Goal: Task Accomplishment & Management: Use online tool/utility

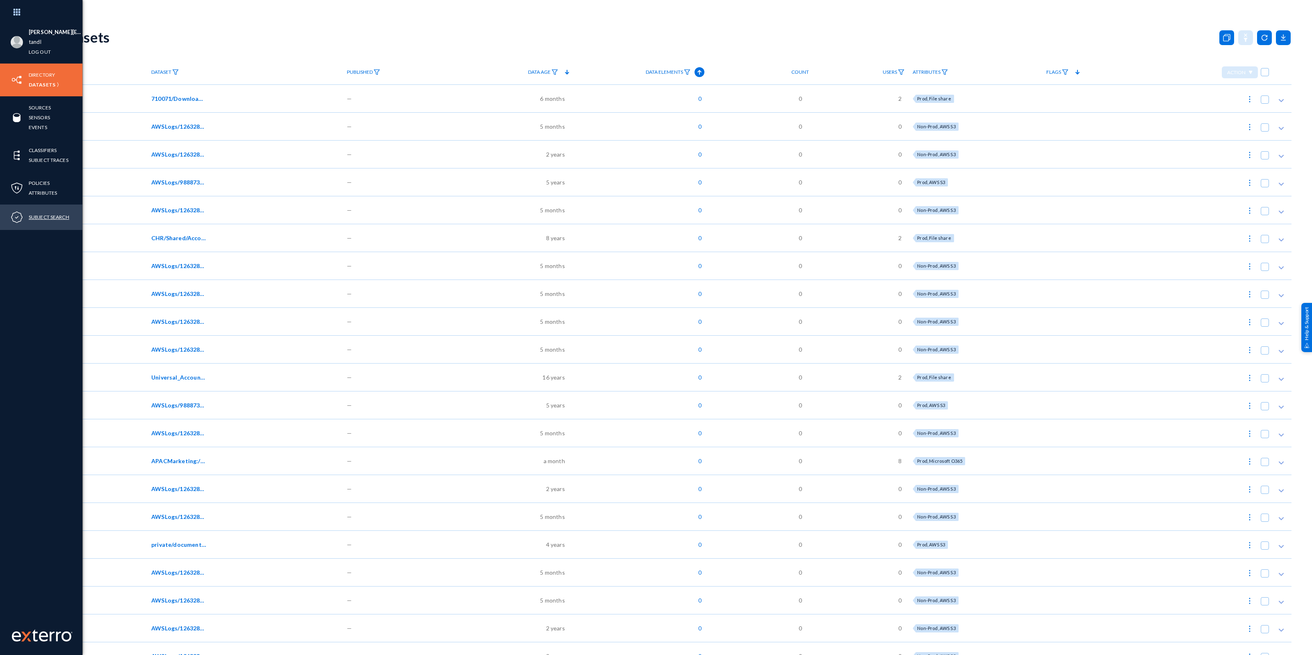
click at [50, 218] on link "Subject Search" at bounding box center [49, 216] width 41 height 9
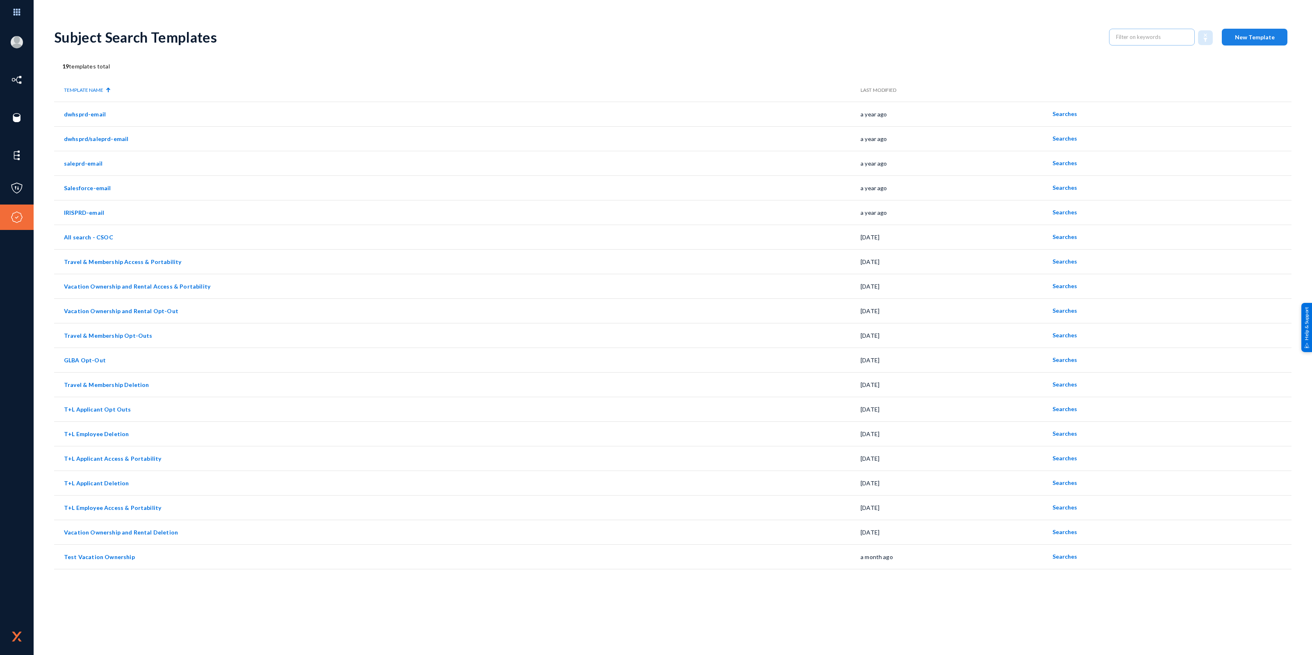
click at [1246, 39] on span "New Template" at bounding box center [1255, 37] width 40 height 7
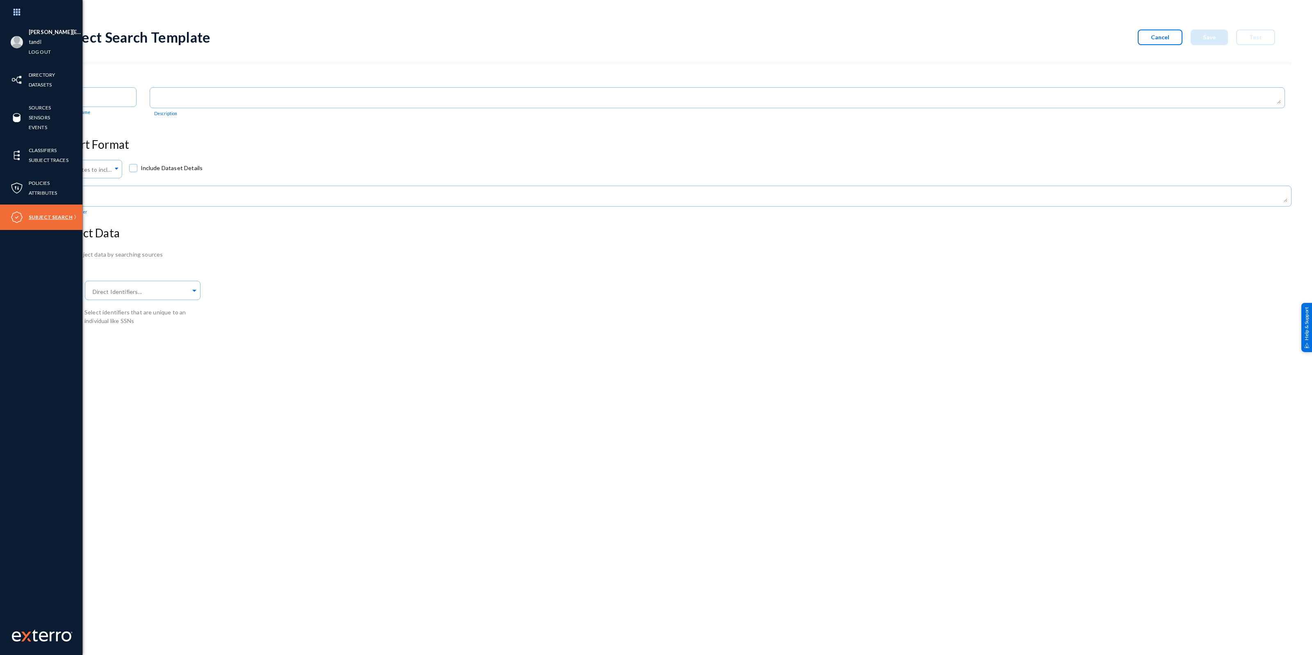
click at [46, 216] on link "Subject Search" at bounding box center [51, 216] width 44 height 9
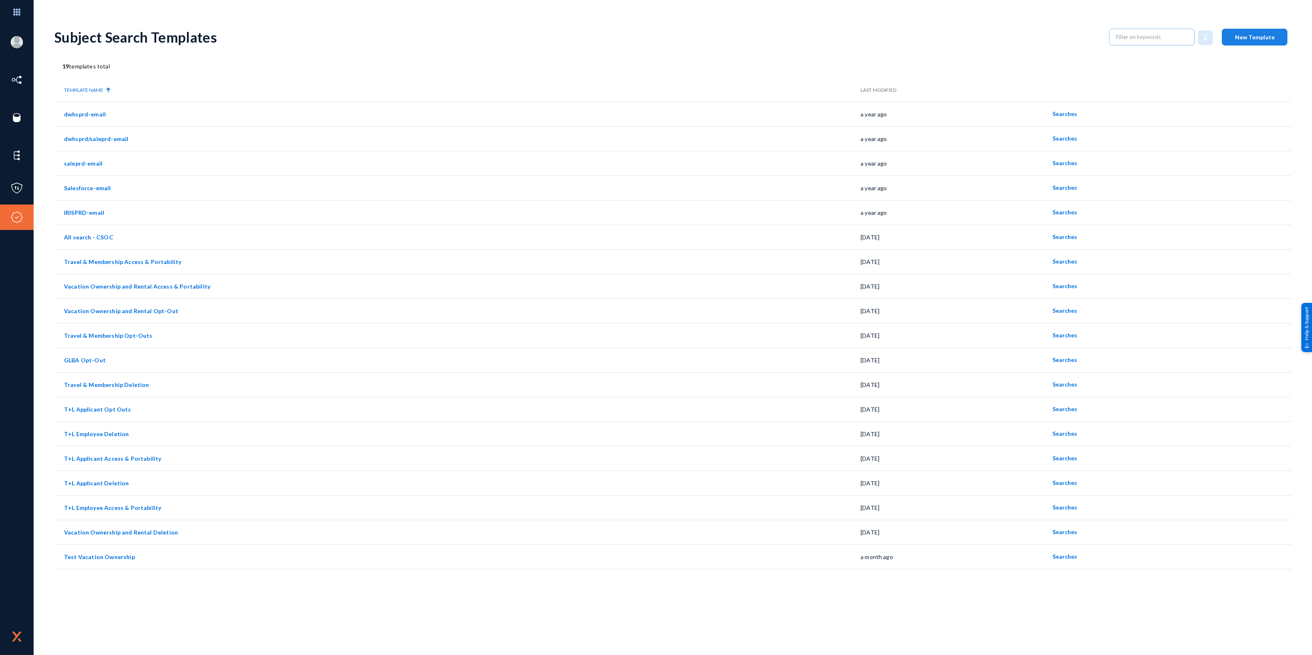
click at [1260, 38] on span "New Template" at bounding box center [1255, 37] width 40 height 7
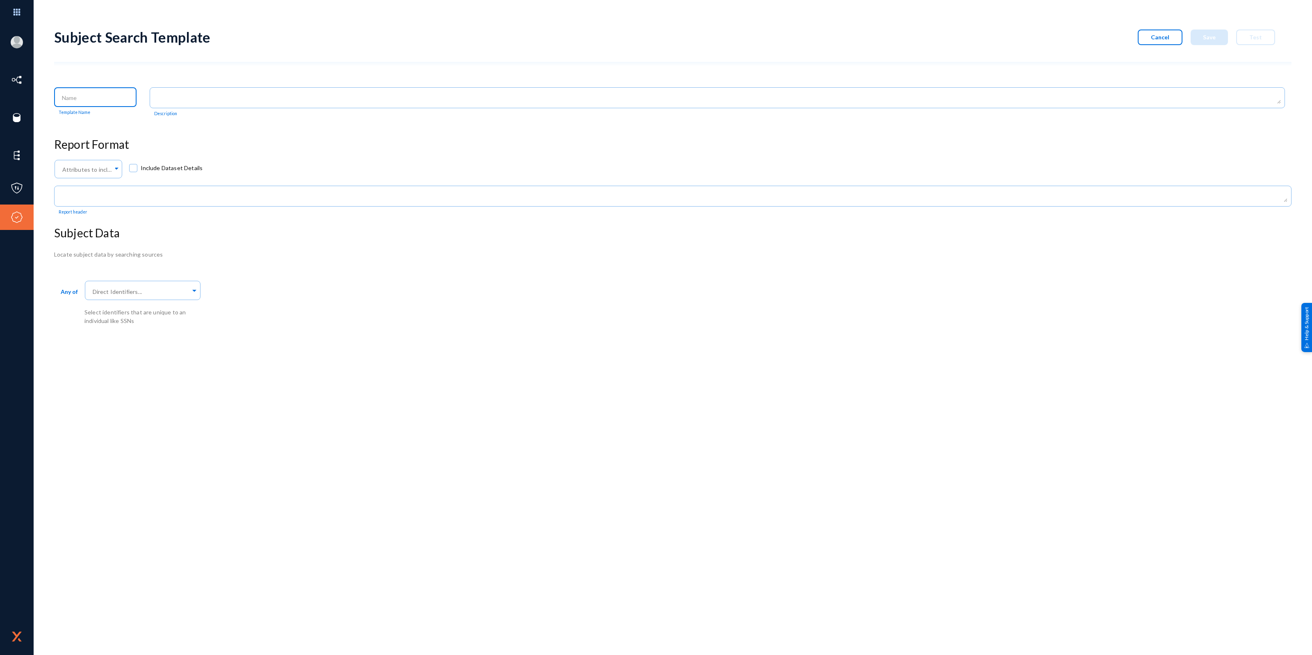
click at [103, 98] on input at bounding box center [97, 97] width 71 height 7
type input "Oct_13_Tempplate"
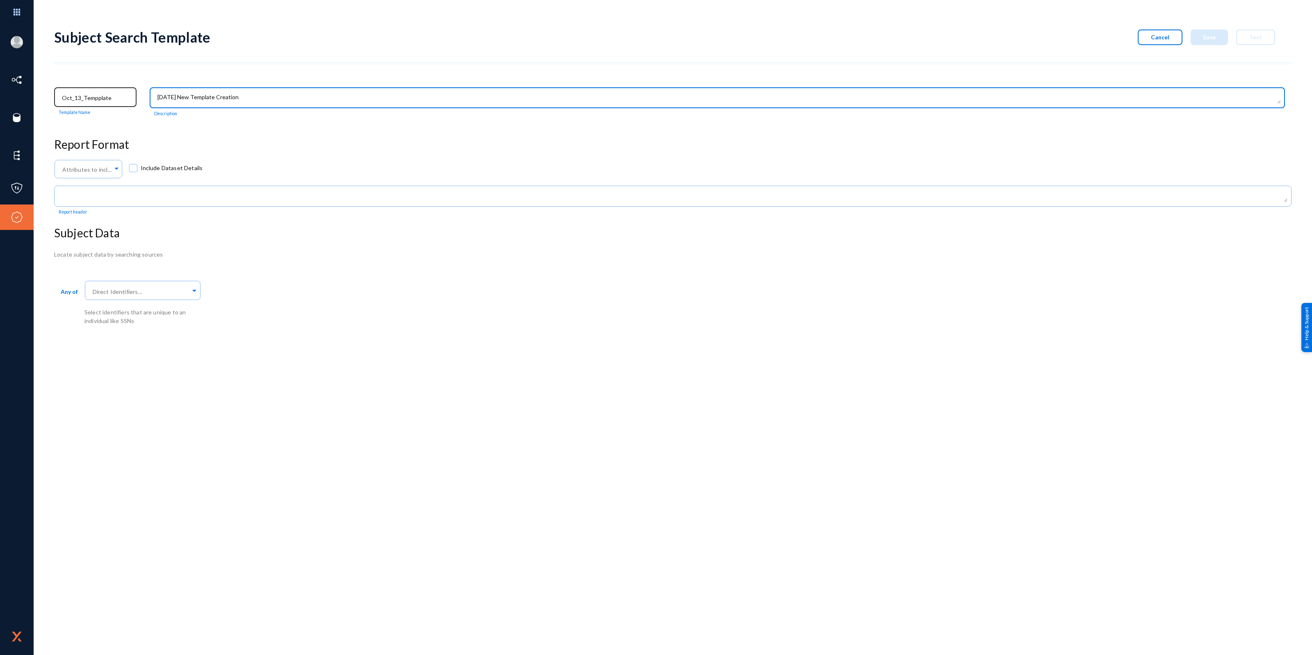
type textarea "[DATE] New Template Creation"
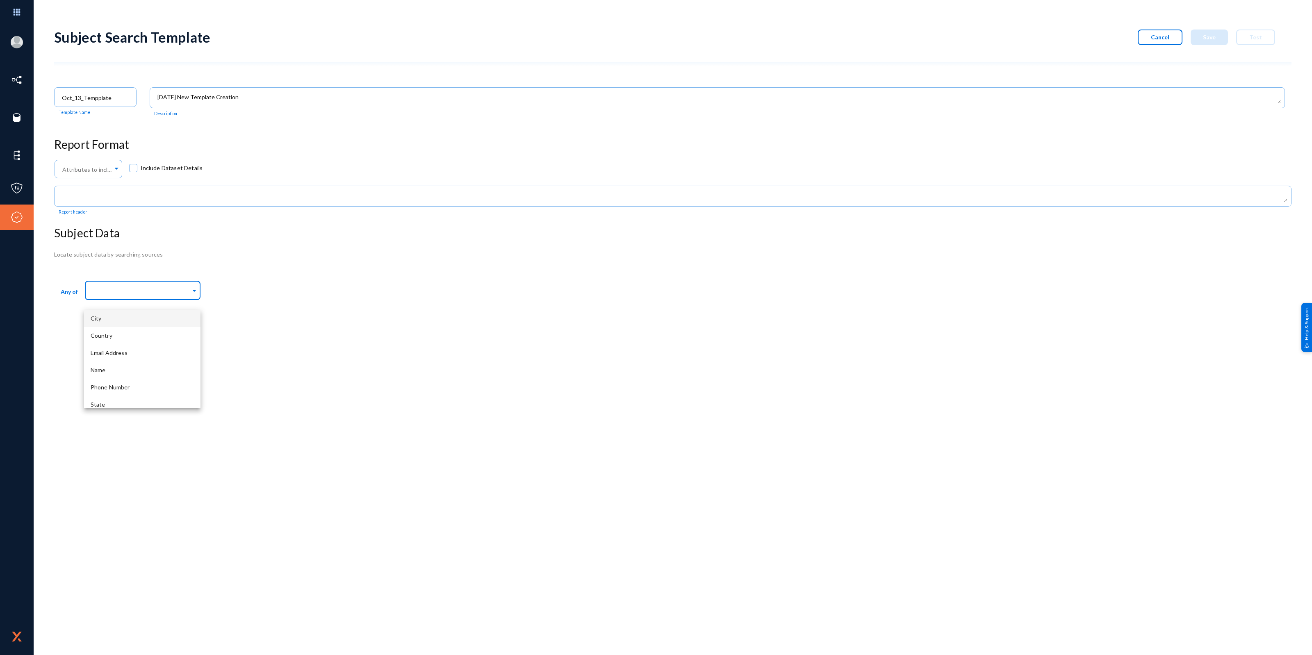
click at [107, 289] on input "text" at bounding box center [141, 292] width 100 height 8
click at [126, 313] on span "Email Address" at bounding box center [109, 313] width 37 height 7
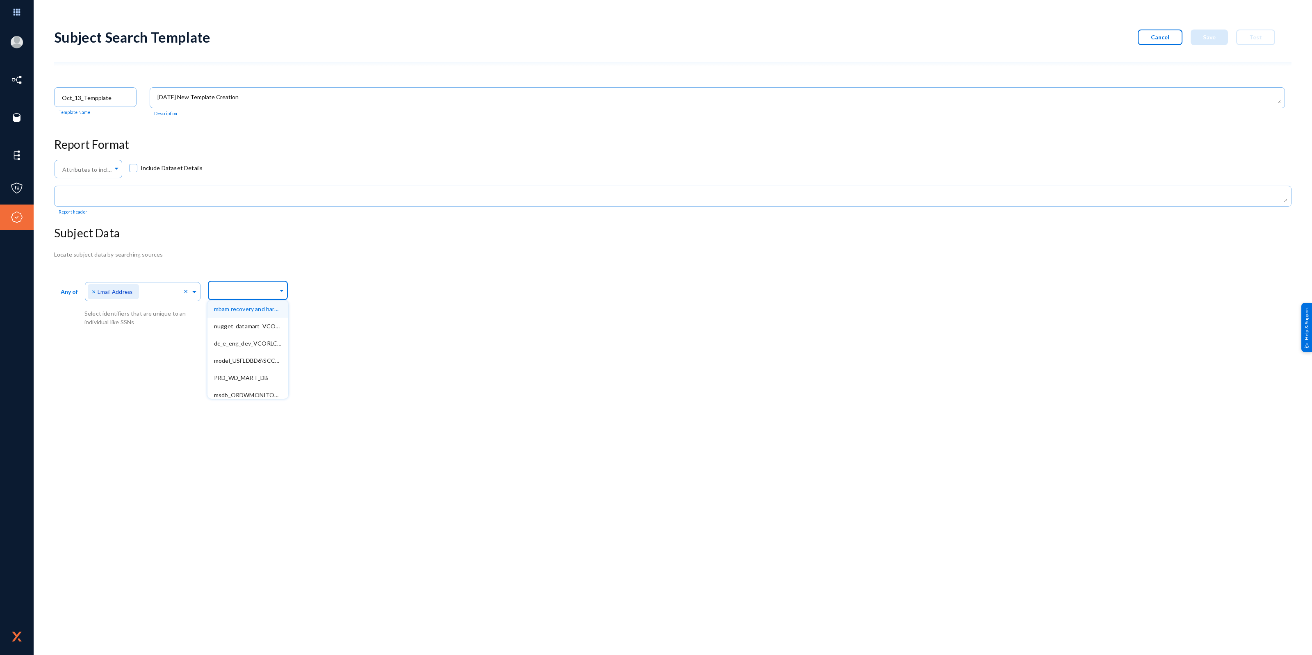
click at [237, 294] on input "text" at bounding box center [246, 292] width 64 height 8
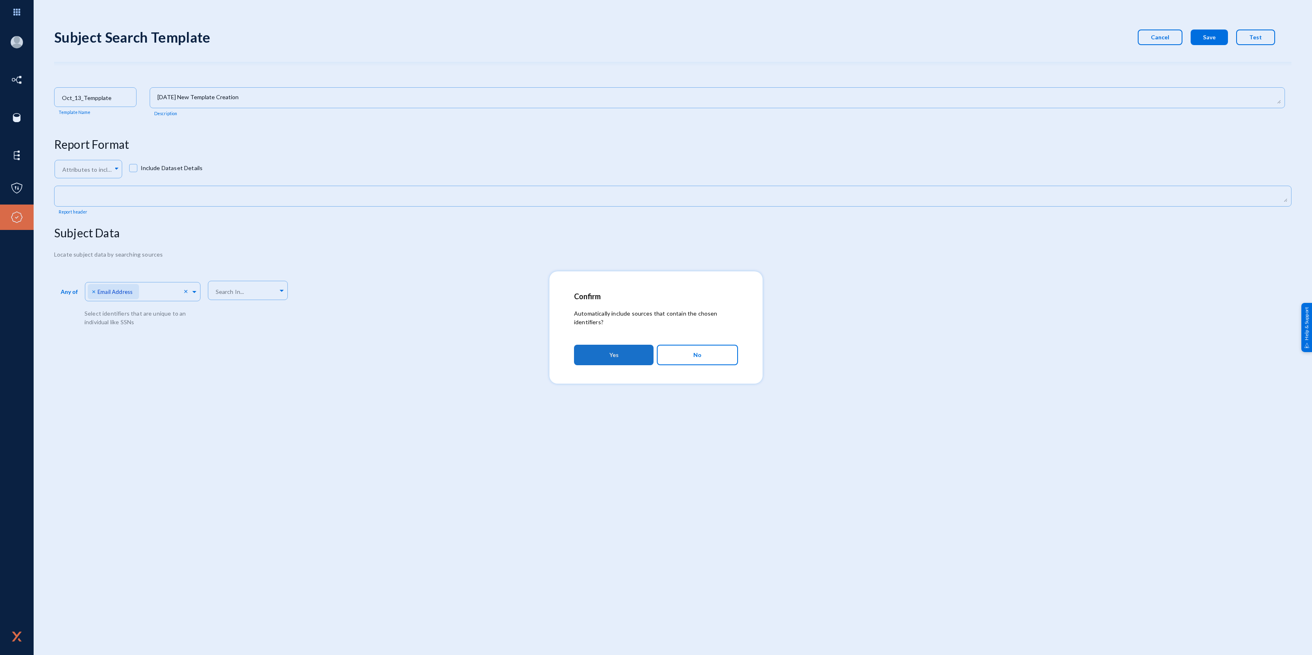
click at [621, 357] on button "Yes" at bounding box center [614, 355] width 80 height 21
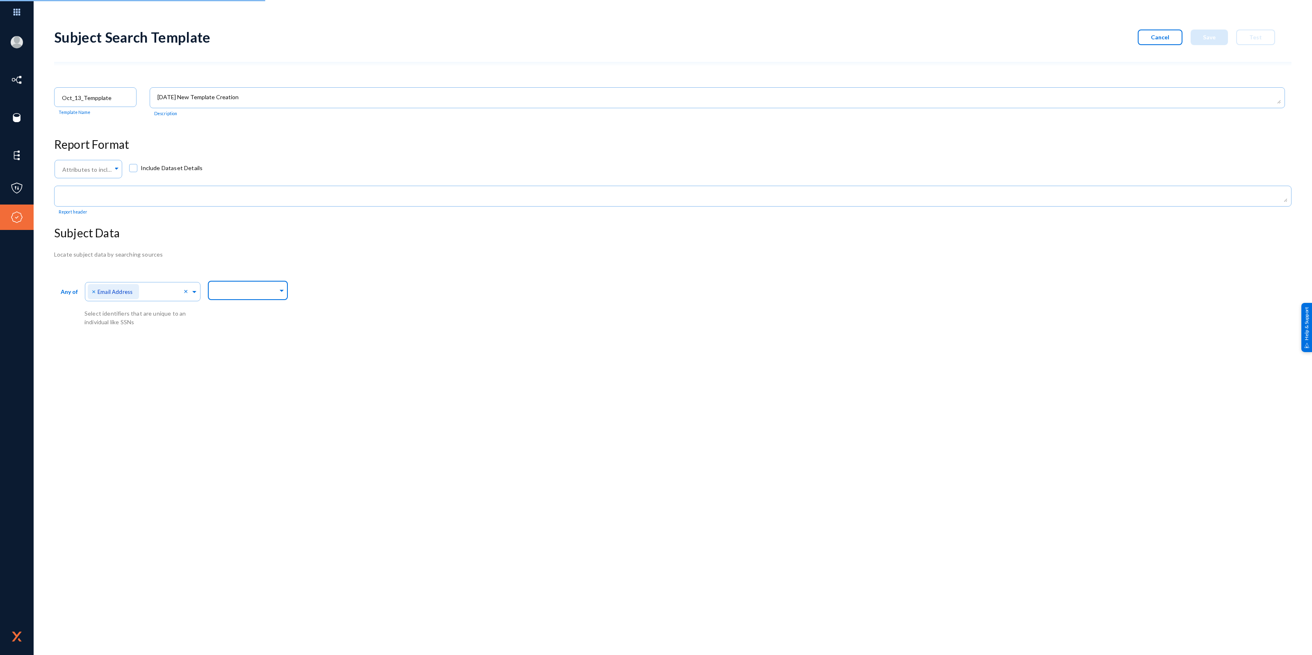
click at [225, 291] on input "text" at bounding box center [246, 292] width 64 height 8
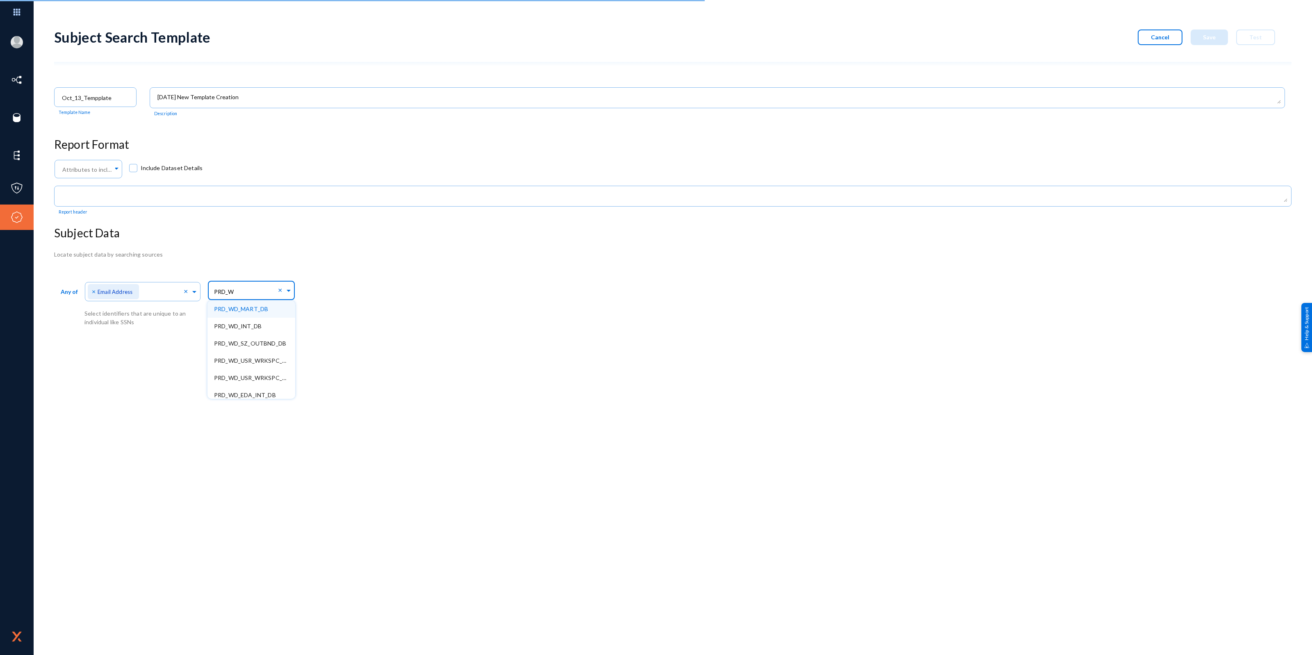
type input "PRD_WD"
click at [244, 326] on span "PRD_WD_INT_DB" at bounding box center [238, 326] width 48 height 7
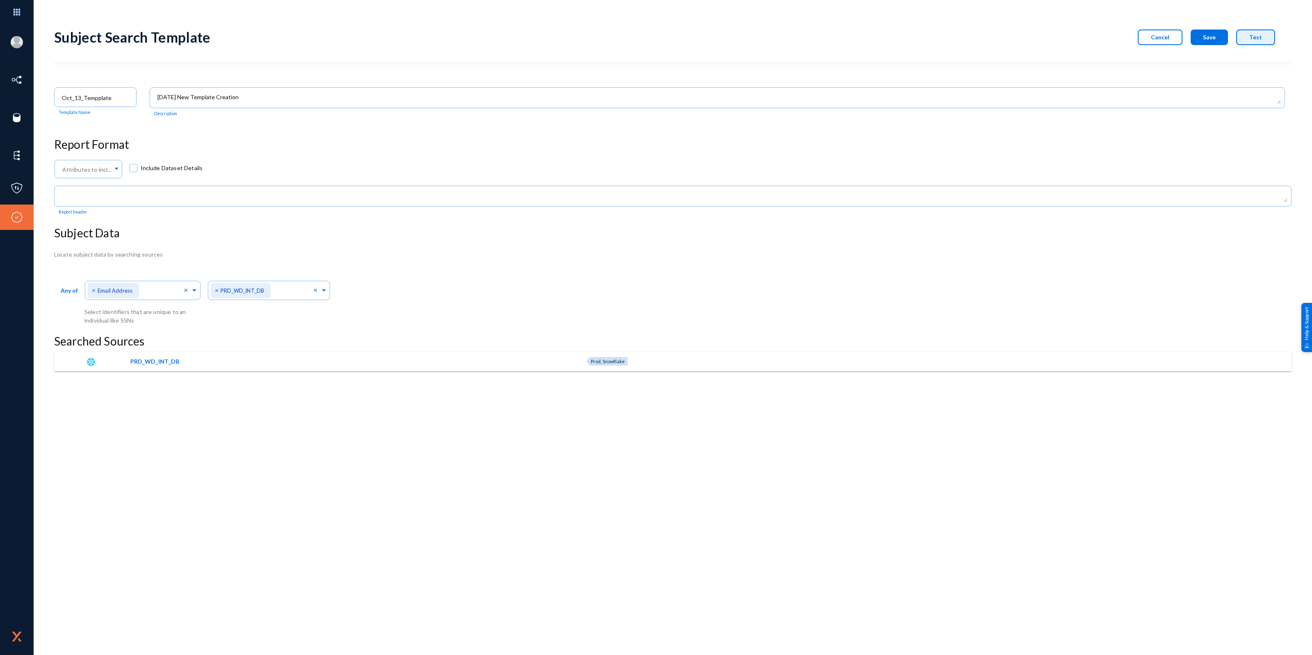
click at [1259, 40] on button "Test" at bounding box center [1256, 38] width 39 height 16
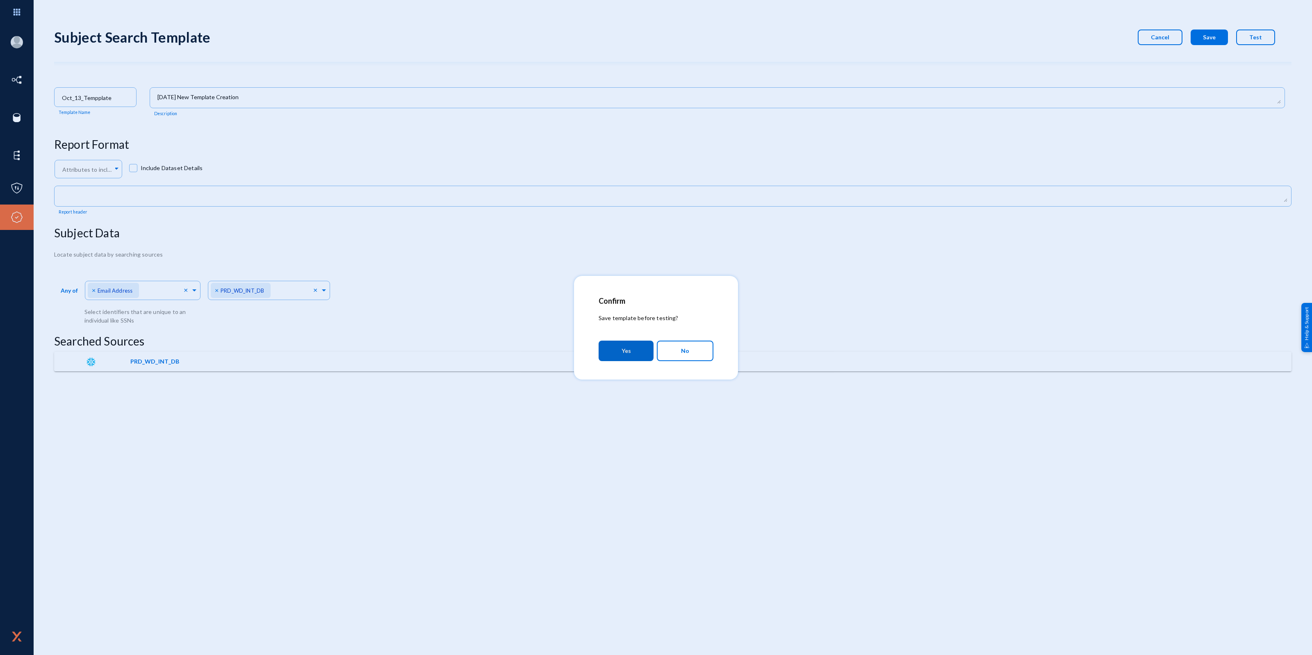
click at [636, 354] on button "Yes" at bounding box center [626, 351] width 55 height 21
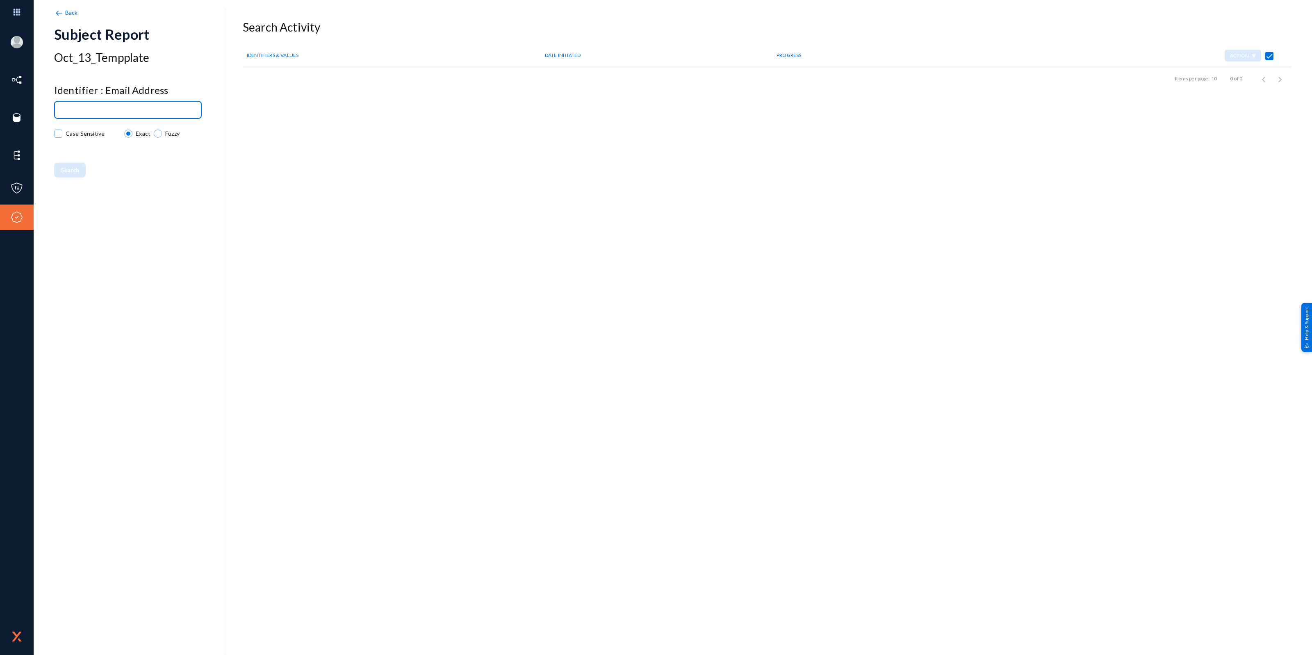
click at [156, 108] on input at bounding box center [129, 110] width 137 height 6
click at [136, 107] on input at bounding box center [129, 110] width 137 height 6
paste input "[EMAIL_ADDRESS][DOMAIN_NAME]"
type input "[EMAIL_ADDRESS][DOMAIN_NAME]"
click at [71, 167] on span "Search" at bounding box center [70, 170] width 18 height 7
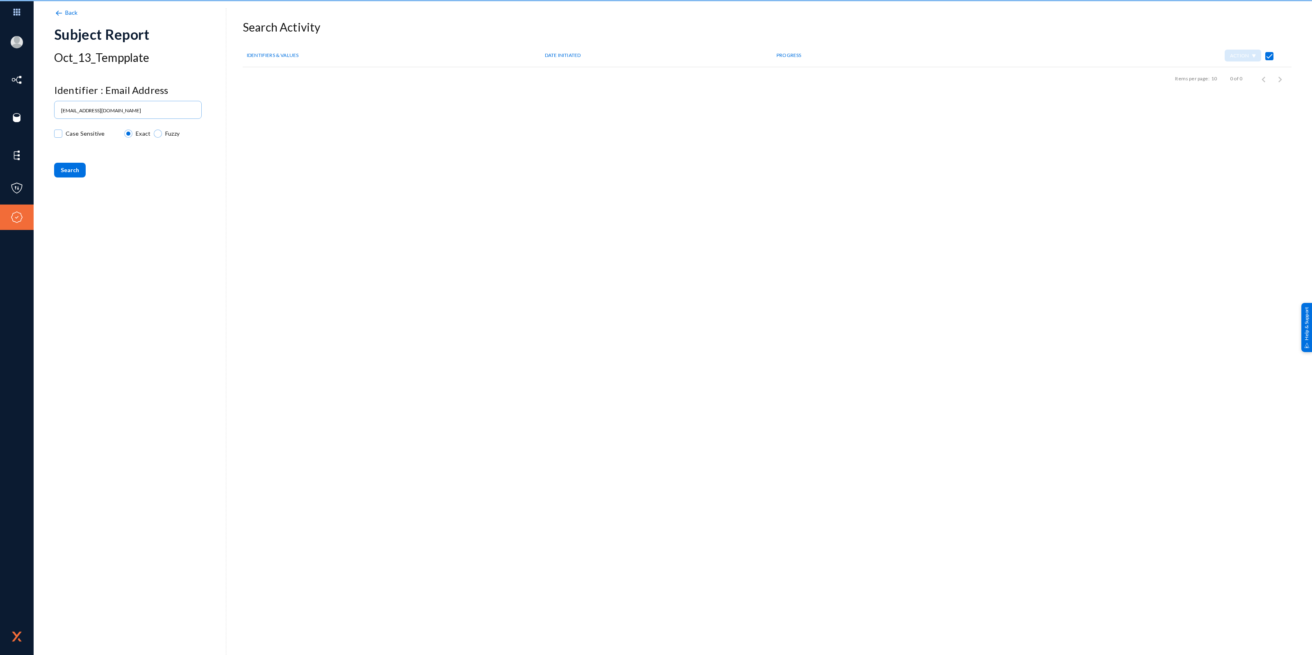
checkbox input "false"
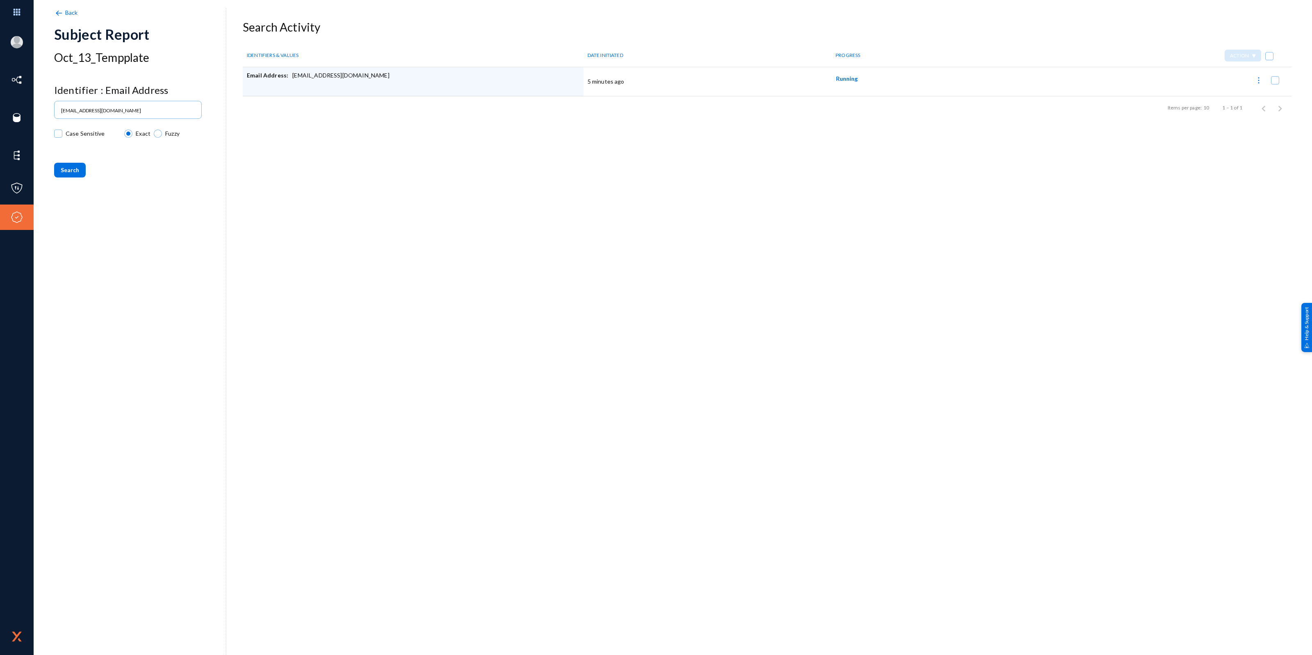
click at [553, 525] on div "Back Subject Report Oct_13_Tempplate Identifier : Email Address [EMAIL_ADDRESS]…" at bounding box center [673, 338] width 1238 height 635
